Goal: Find specific page/section: Find specific page/section

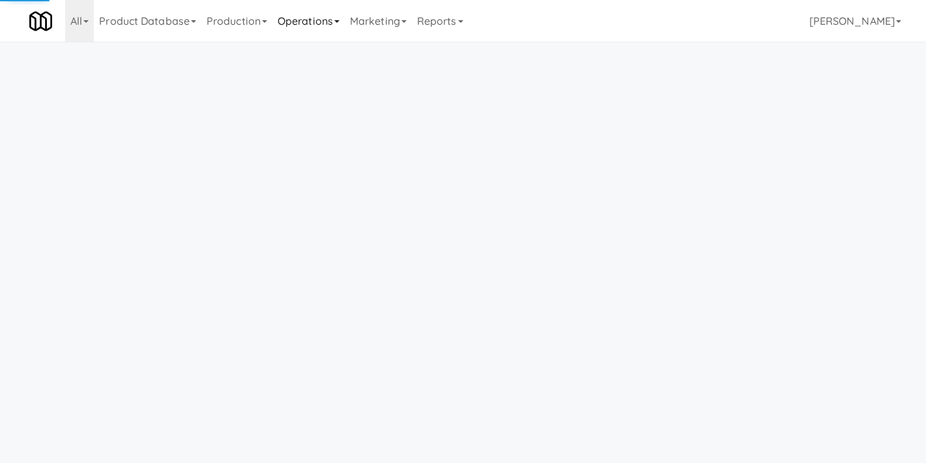
click at [296, 33] on link "Operations" at bounding box center [308, 21] width 72 height 42
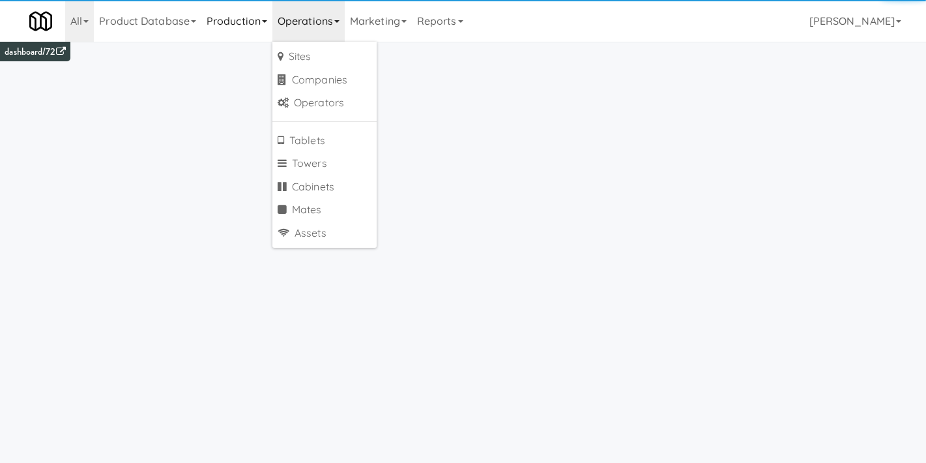
click at [241, 31] on link "Production" at bounding box center [236, 21] width 71 height 42
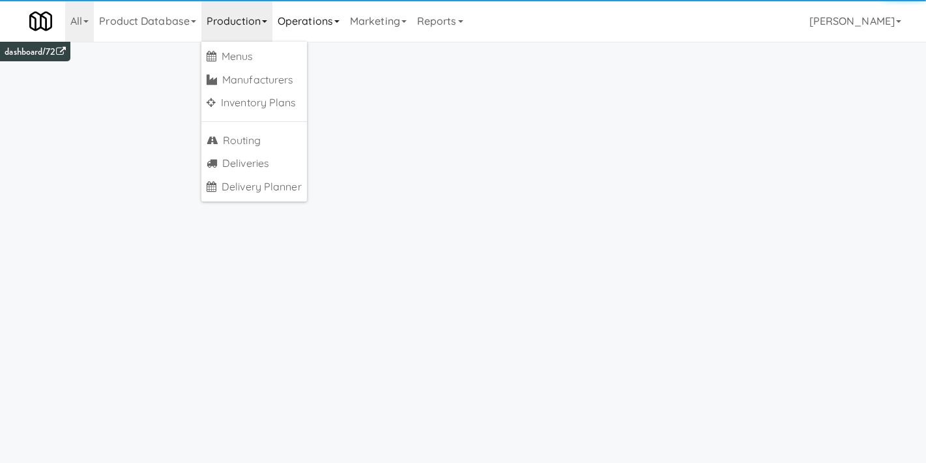
click at [305, 31] on link "Operations" at bounding box center [308, 21] width 72 height 42
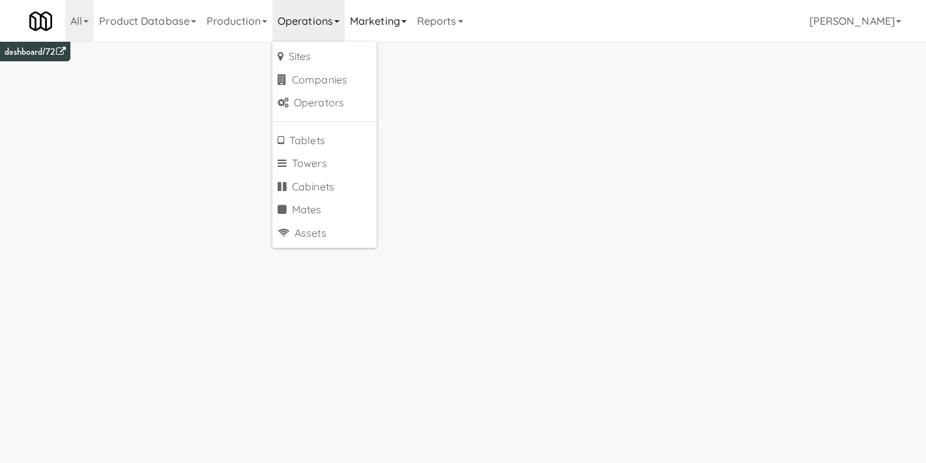
click at [375, 31] on link "Marketing" at bounding box center [378, 21] width 67 height 42
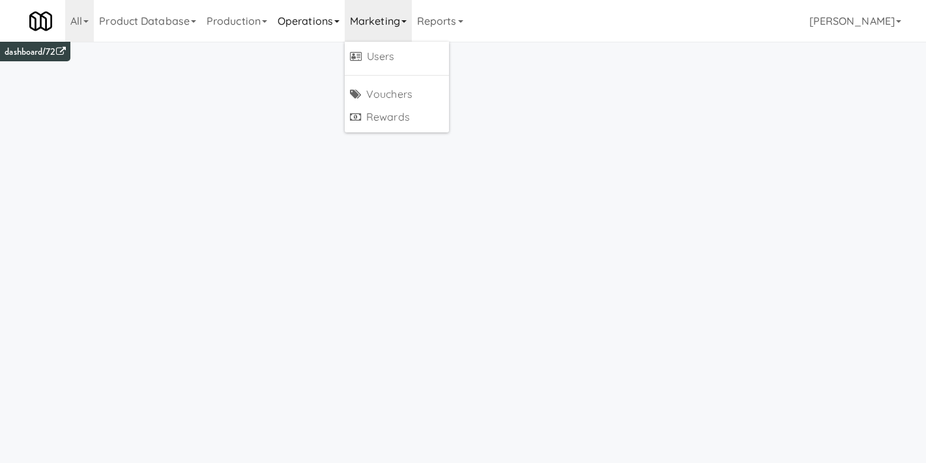
click at [320, 20] on link "Operations" at bounding box center [308, 21] width 72 height 42
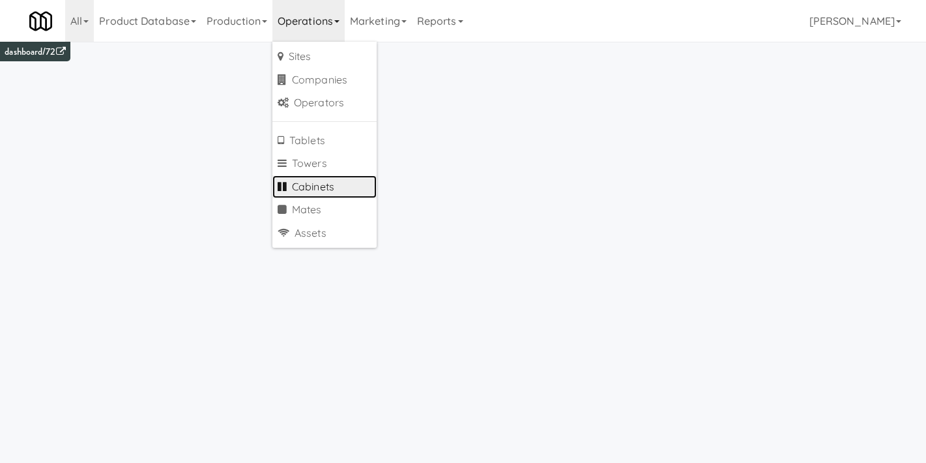
click at [330, 183] on link "Cabinets" at bounding box center [324, 186] width 104 height 23
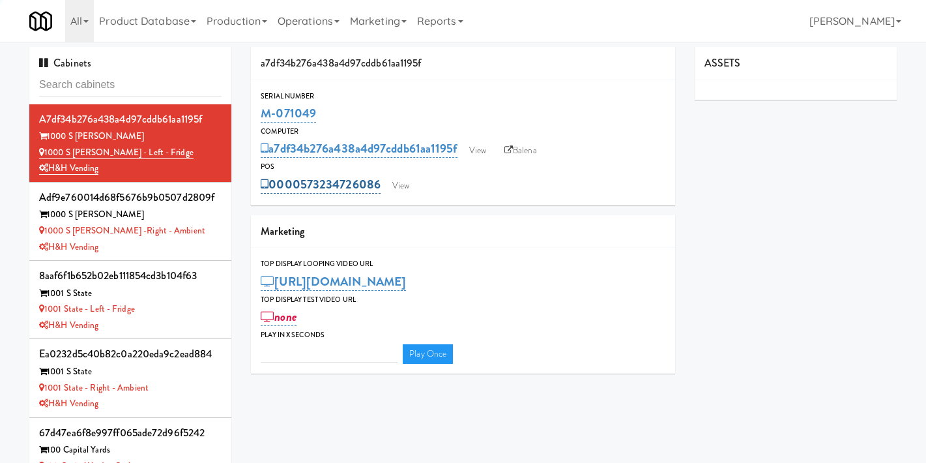
type input "3"
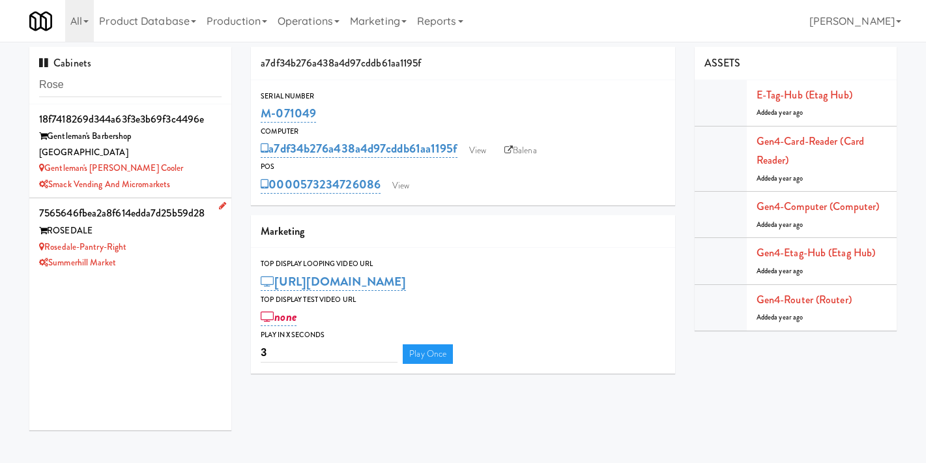
type input "Rose"
click at [166, 239] on div "Rosedale-Pantry-Right" at bounding box center [130, 247] width 182 height 16
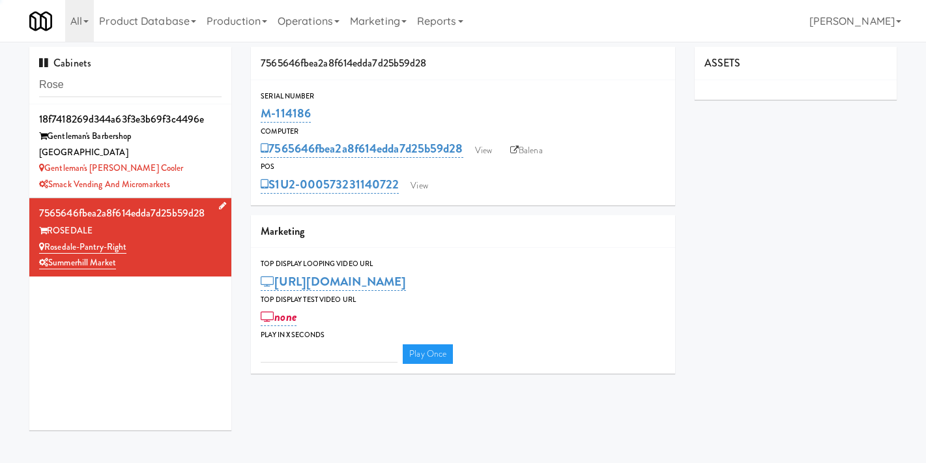
type input "3"
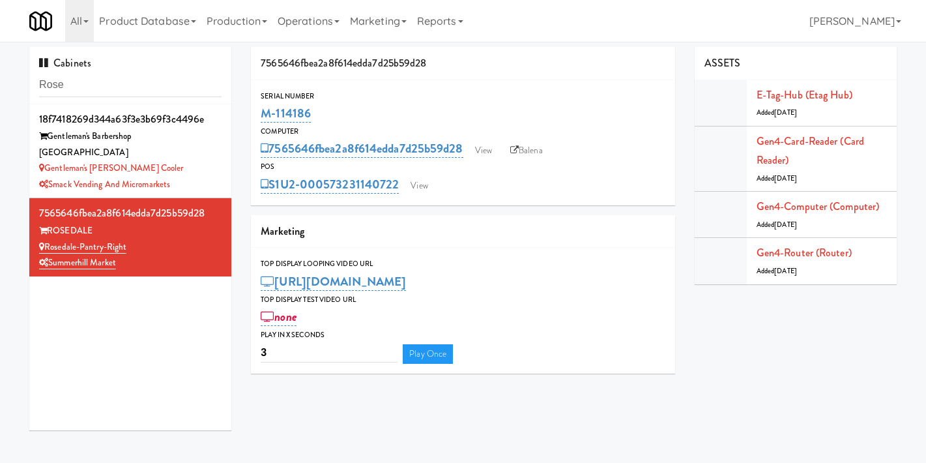
click at [657, 205] on div "Serial Number M-114186 Computer 7565646fbea2a8f614edda7d25b59d28 View Balena PO…" at bounding box center [463, 142] width 424 height 125
click at [518, 219] on div "Marketing" at bounding box center [463, 231] width 424 height 33
